Goal: Navigation & Orientation: Find specific page/section

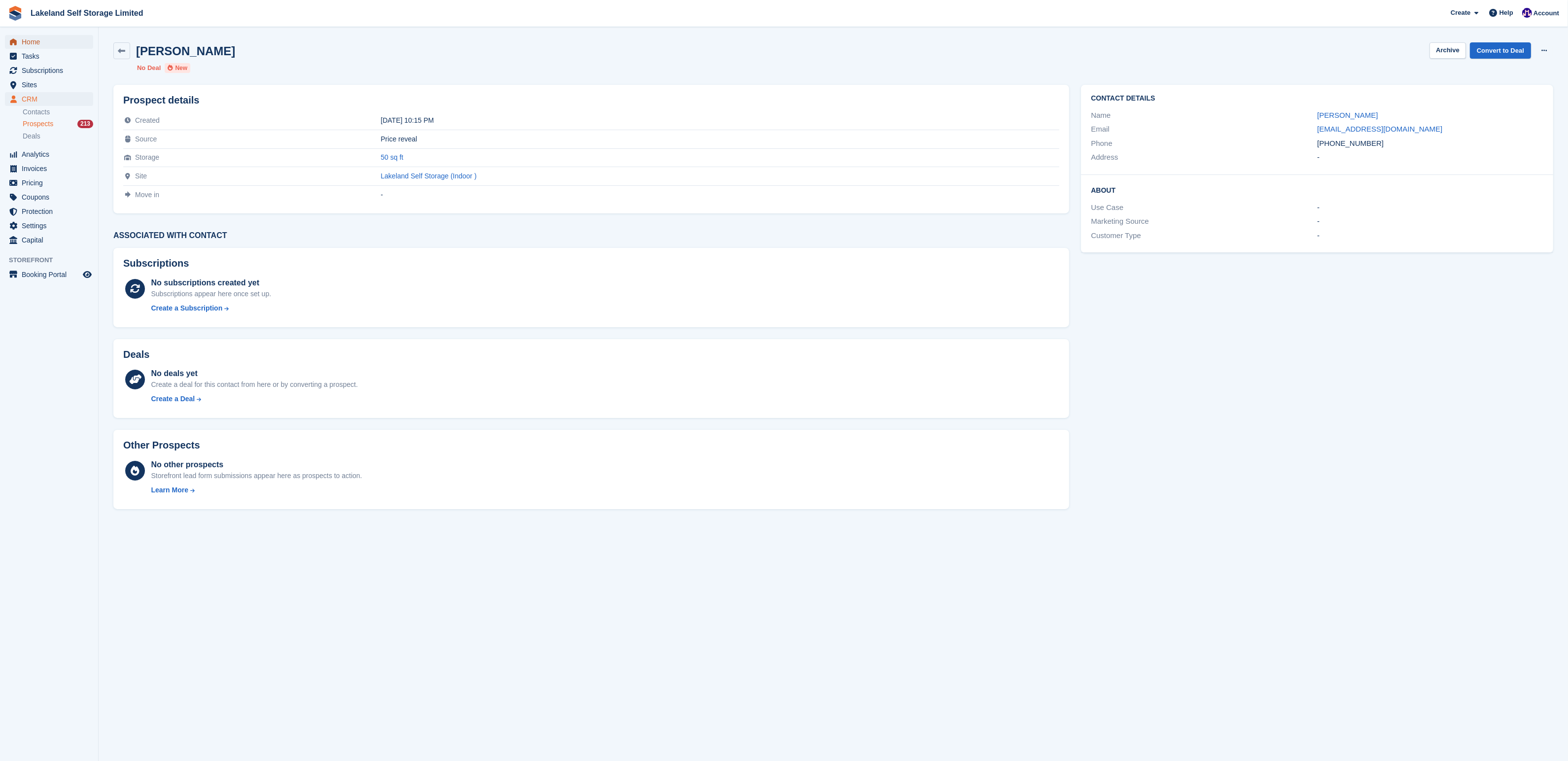
click at [37, 43] on span "Home" at bounding box center [51, 41] width 59 height 14
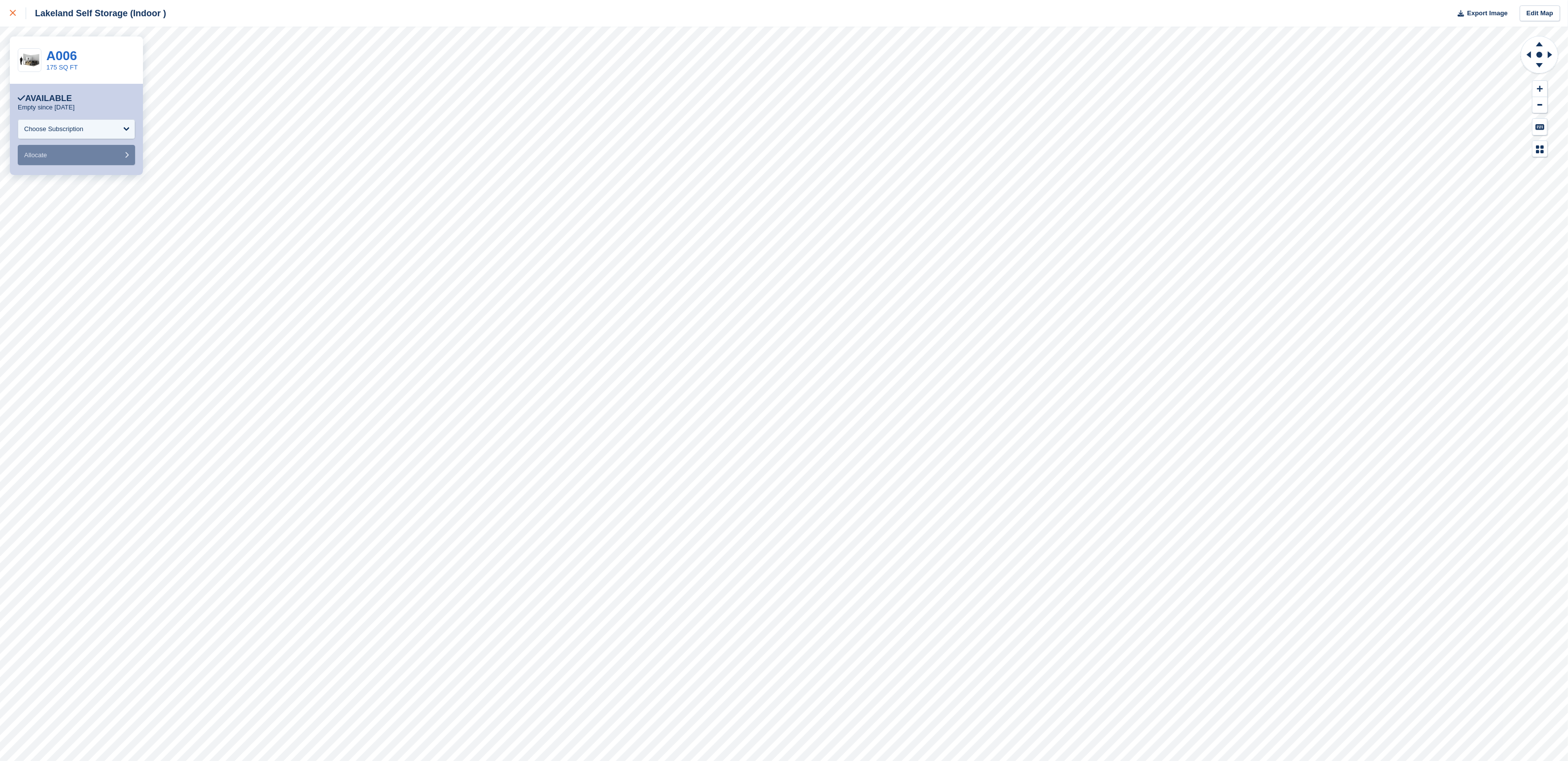
click at [14, 14] on icon at bounding box center [13, 13] width 6 height 6
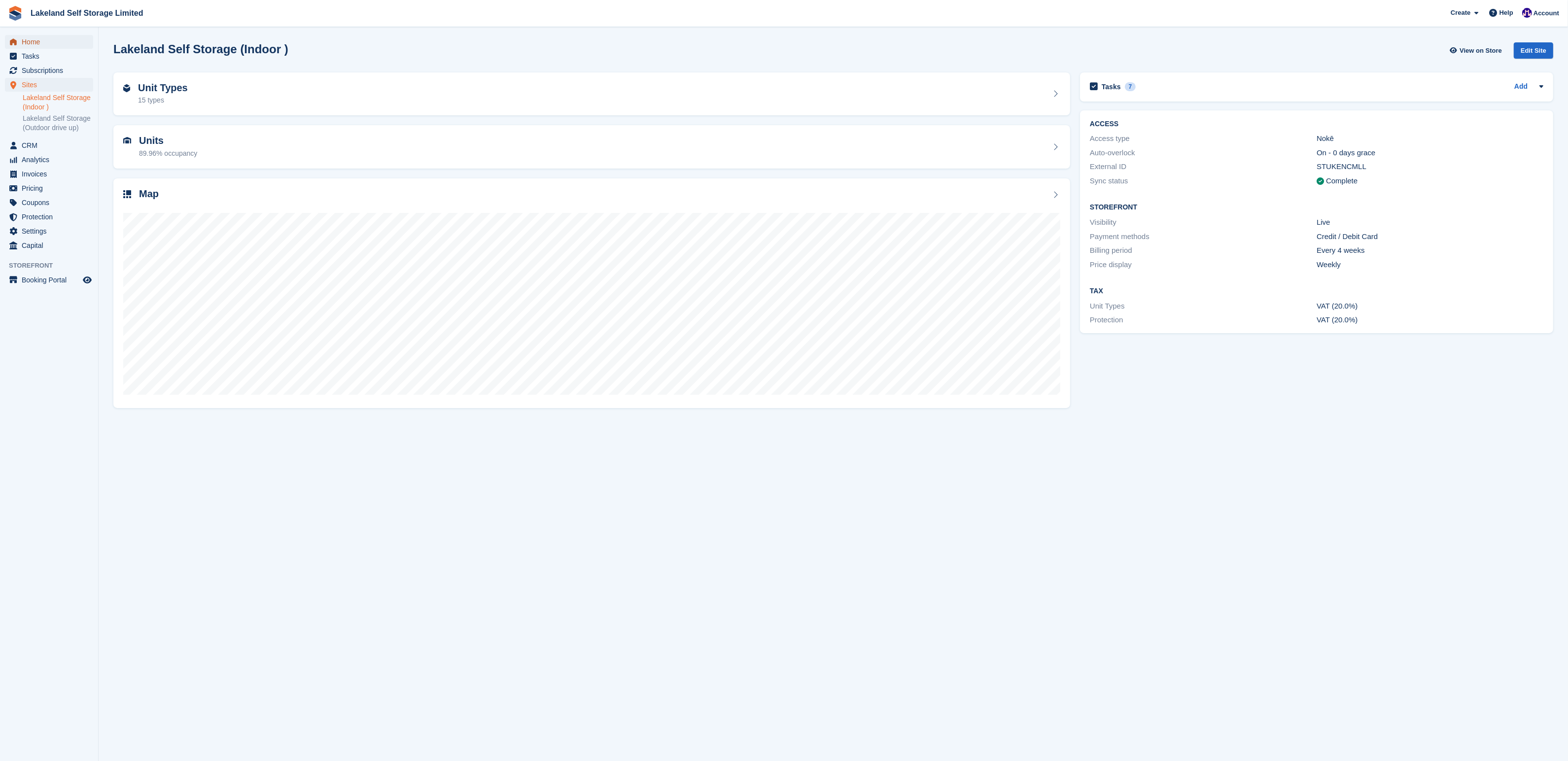
click at [43, 43] on span "Home" at bounding box center [51, 41] width 59 height 14
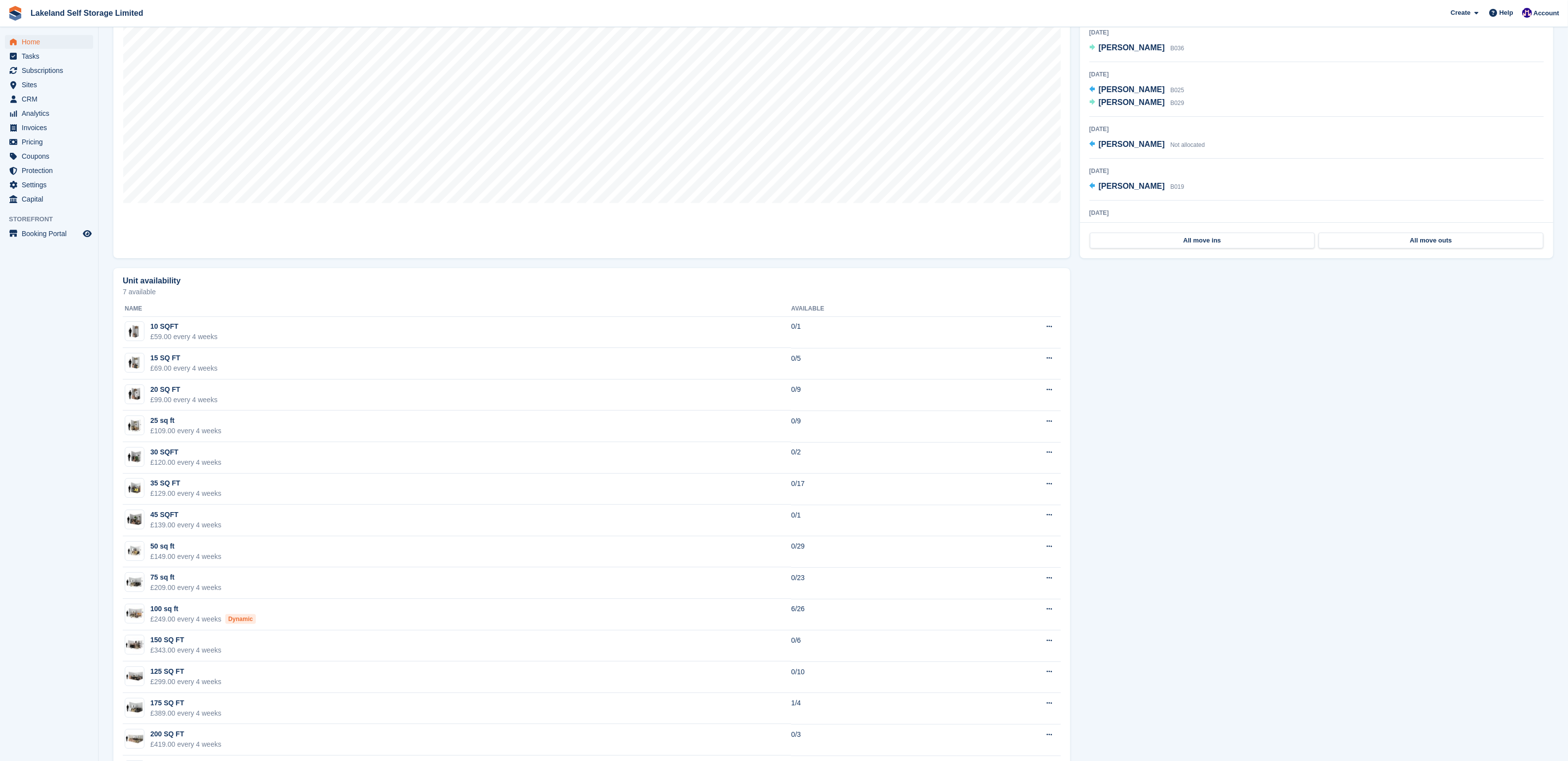
scroll to position [366, 0]
